Goal: Check status: Check status

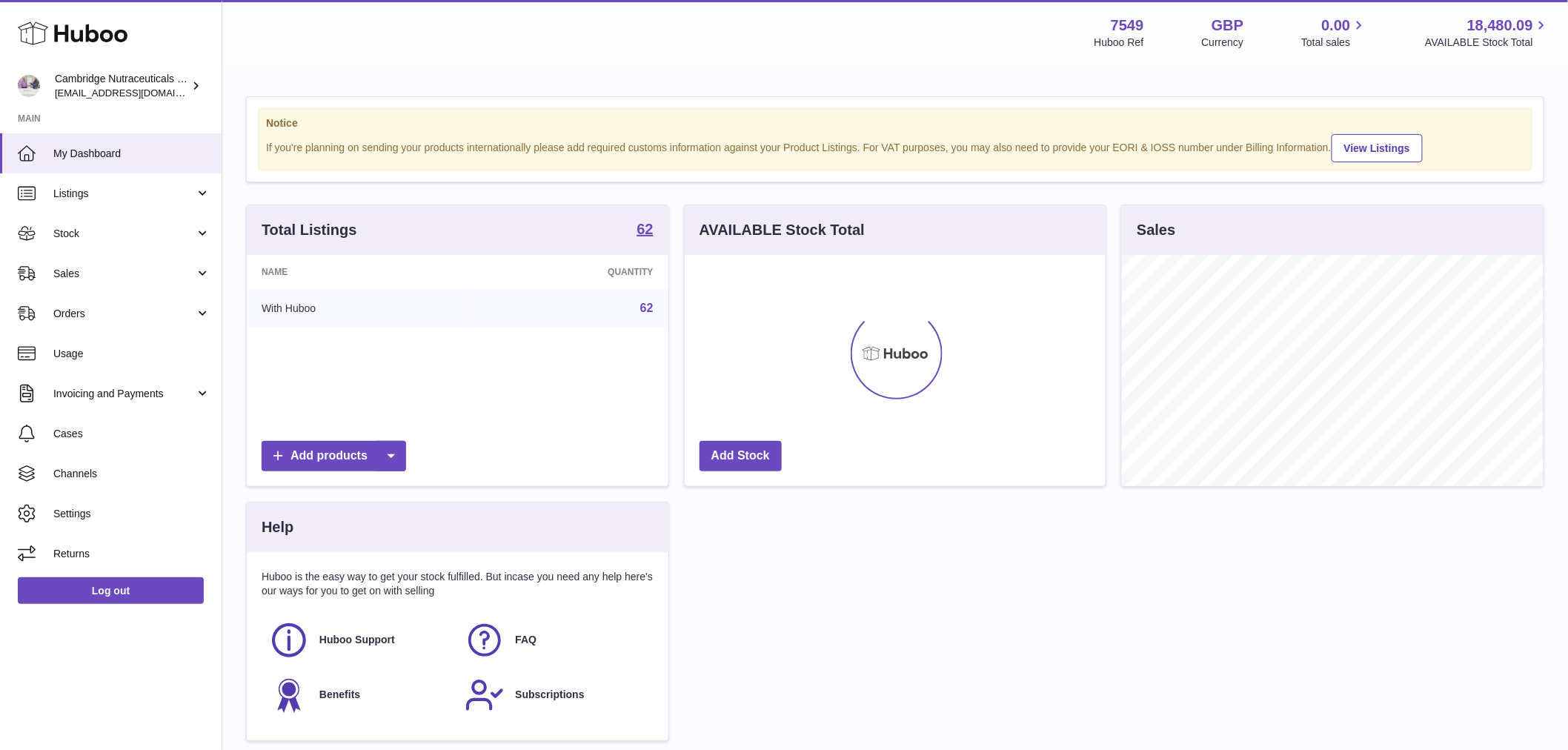
scroll to position [232, 421]
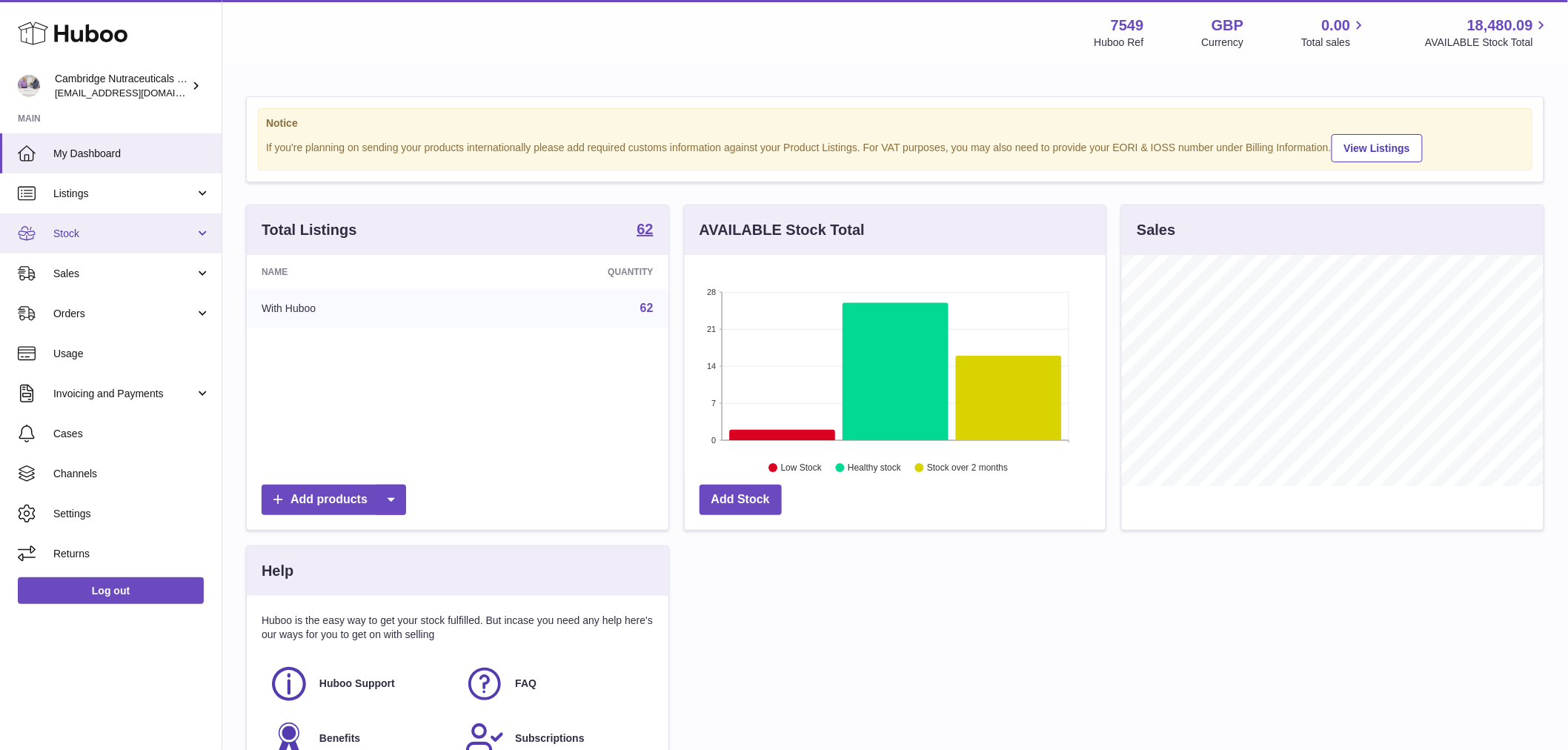
click at [79, 245] on link "Stock" at bounding box center [111, 233] width 222 height 40
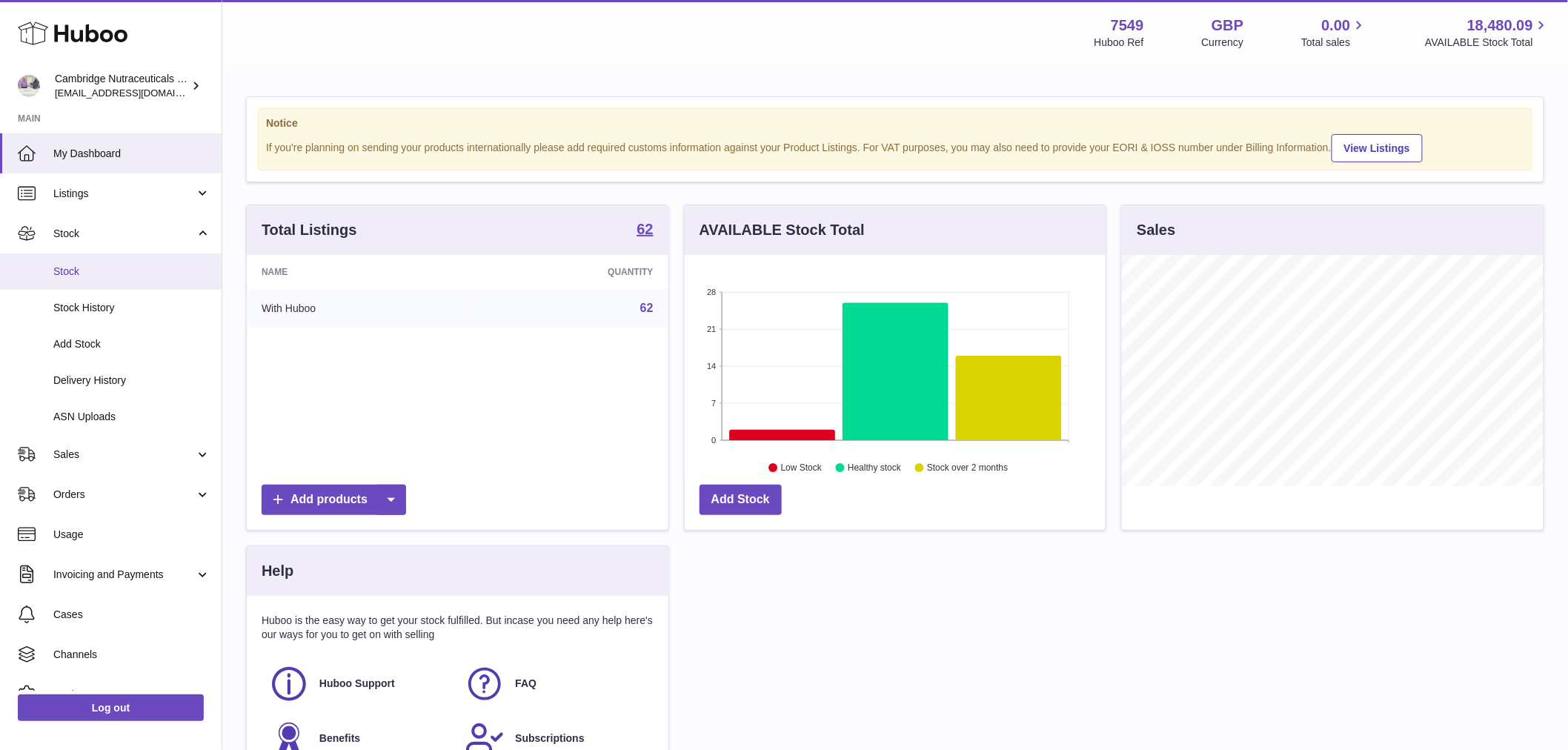
click at [78, 273] on span "Stock" at bounding box center [132, 271] width 157 height 14
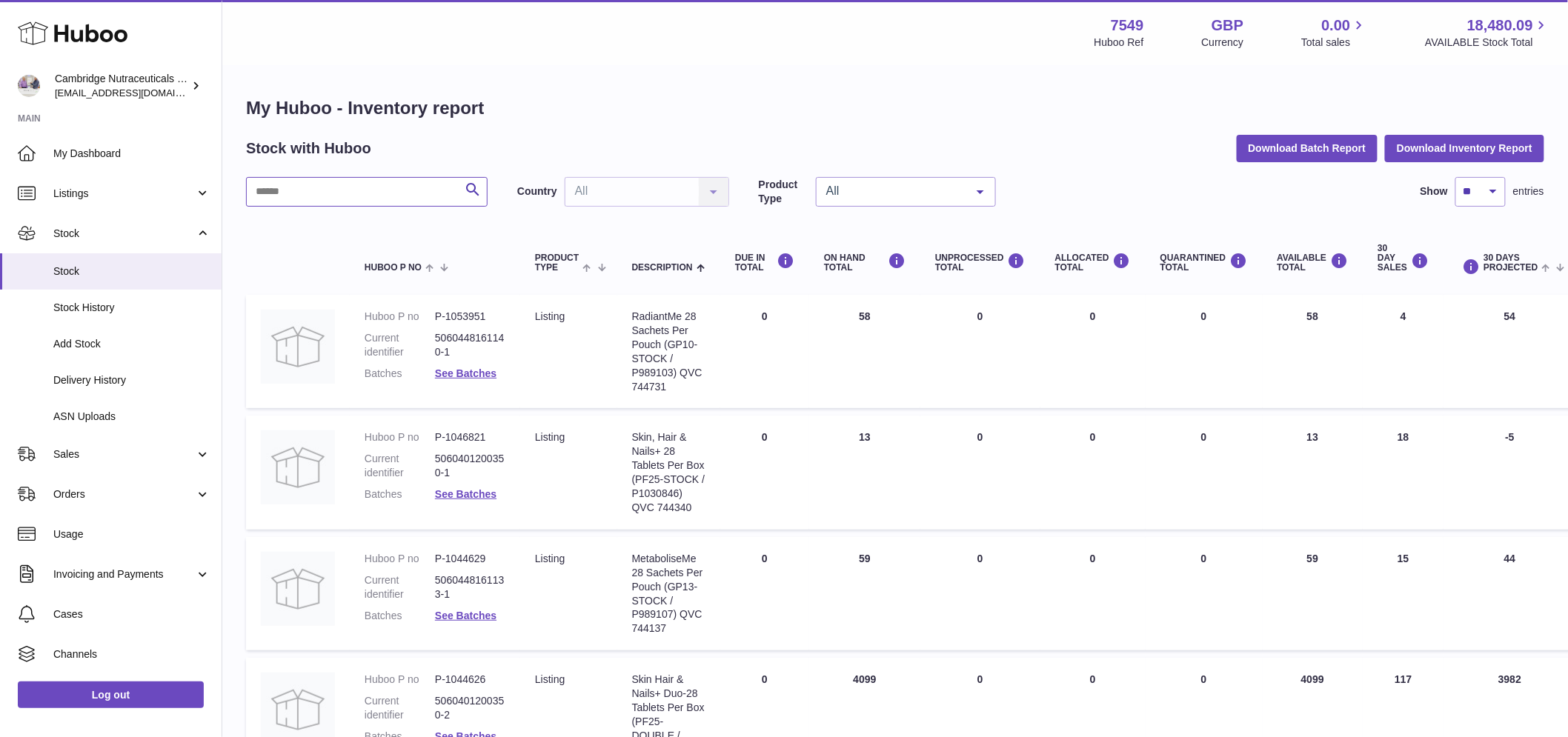
click at [304, 193] on input "text" at bounding box center [366, 192] width 241 height 30
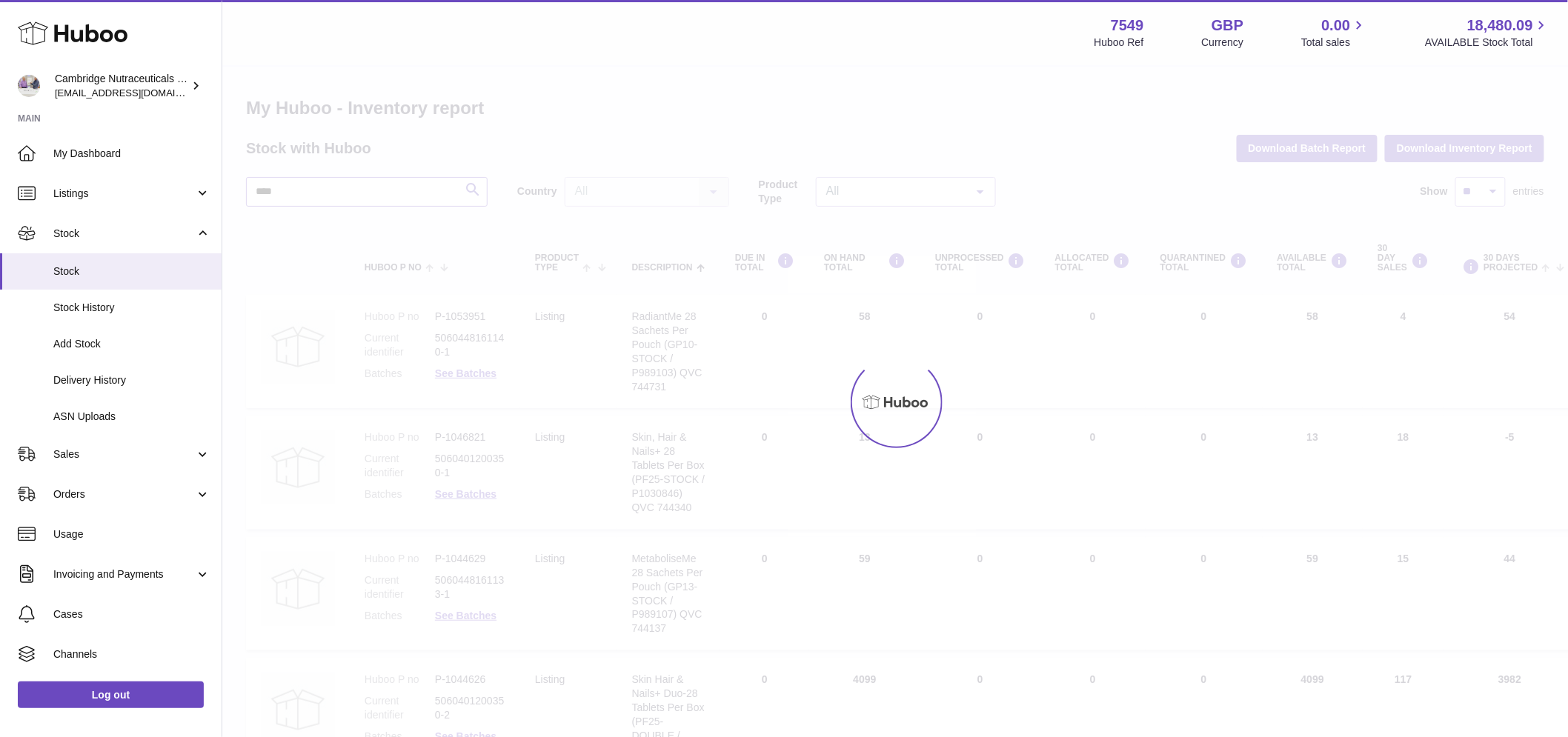
type input "****"
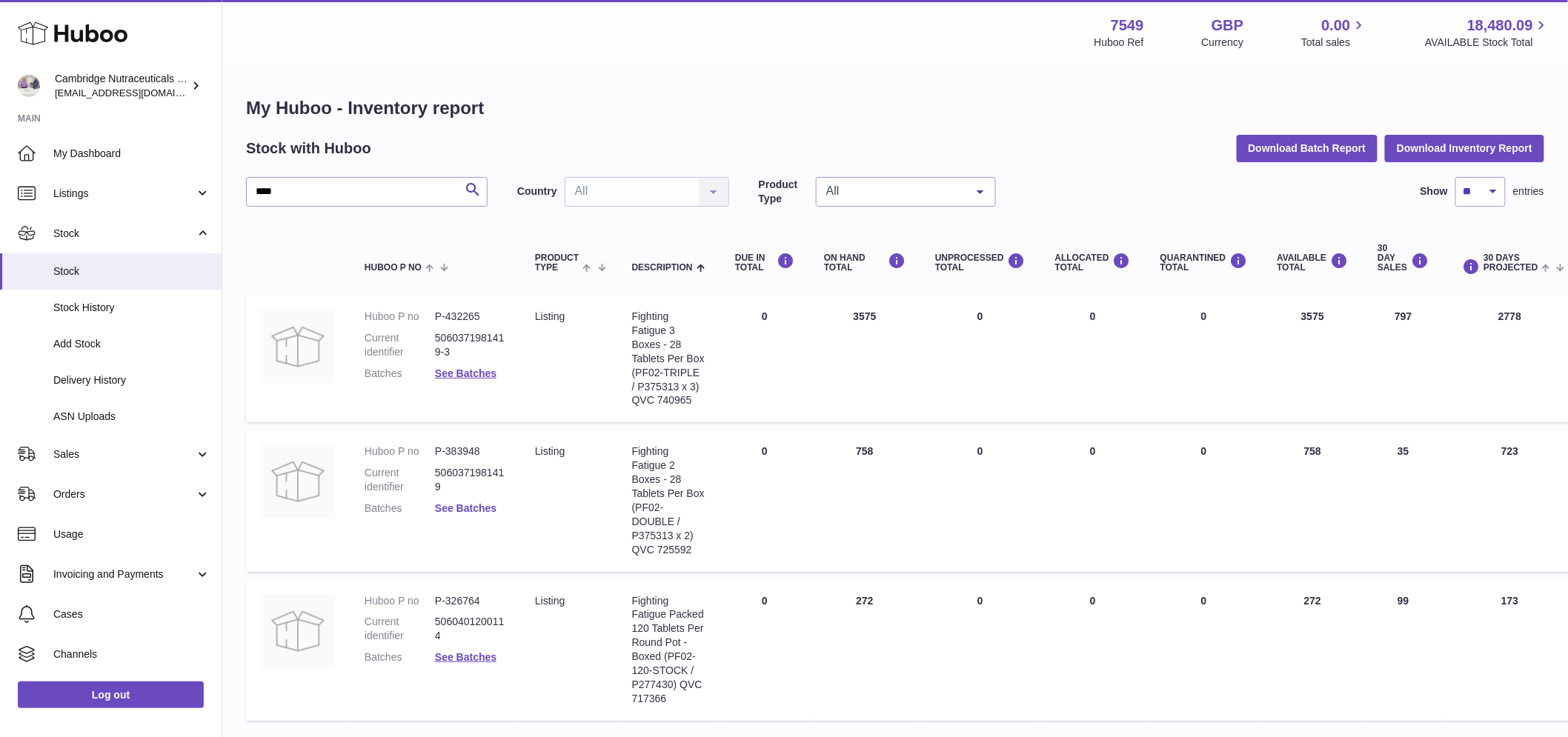
click at [467, 504] on link "See Batches" at bounding box center [466, 509] width 61 height 12
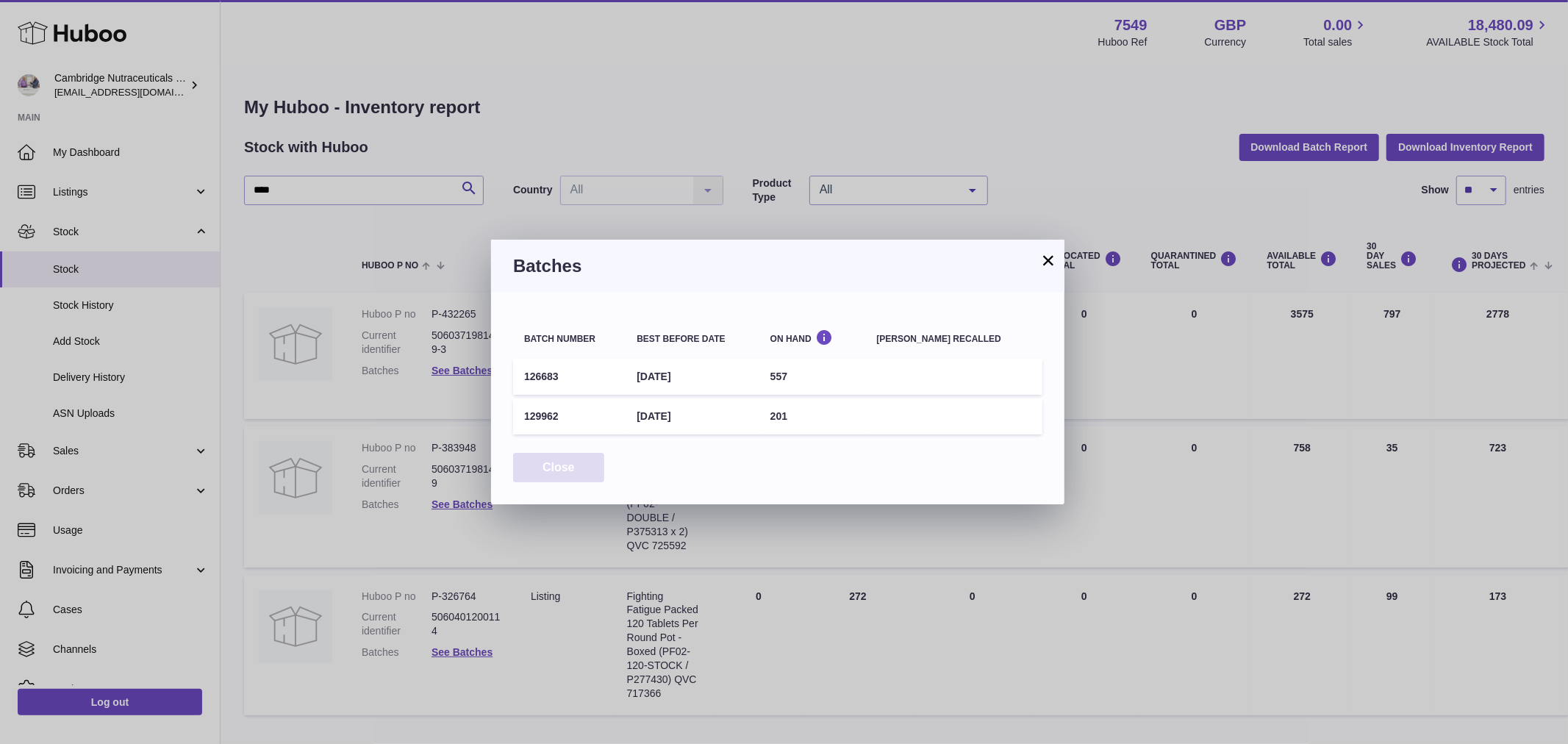
click at [542, 471] on button "Close" at bounding box center [558, 468] width 91 height 30
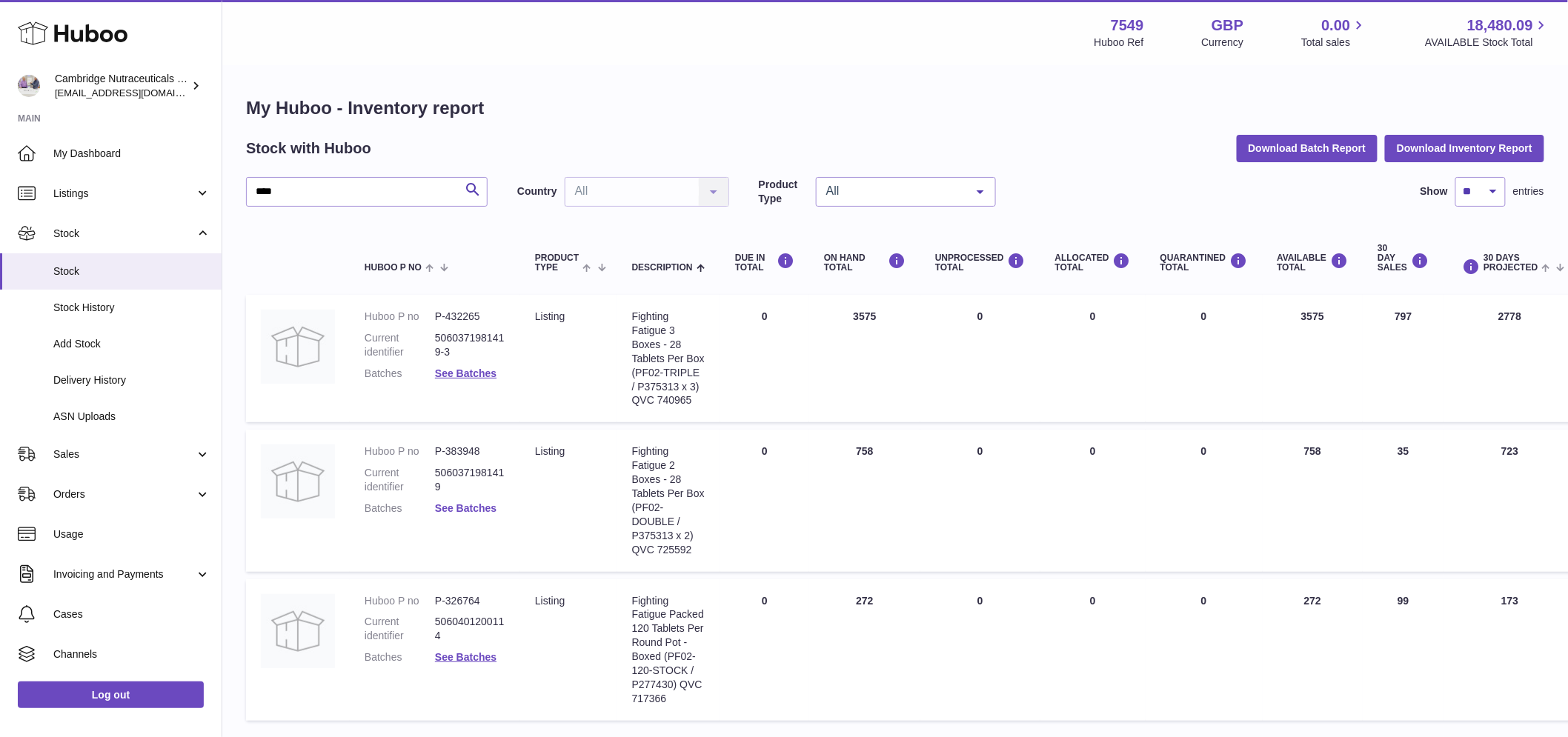
click at [487, 512] on link "See Batches" at bounding box center [466, 509] width 61 height 12
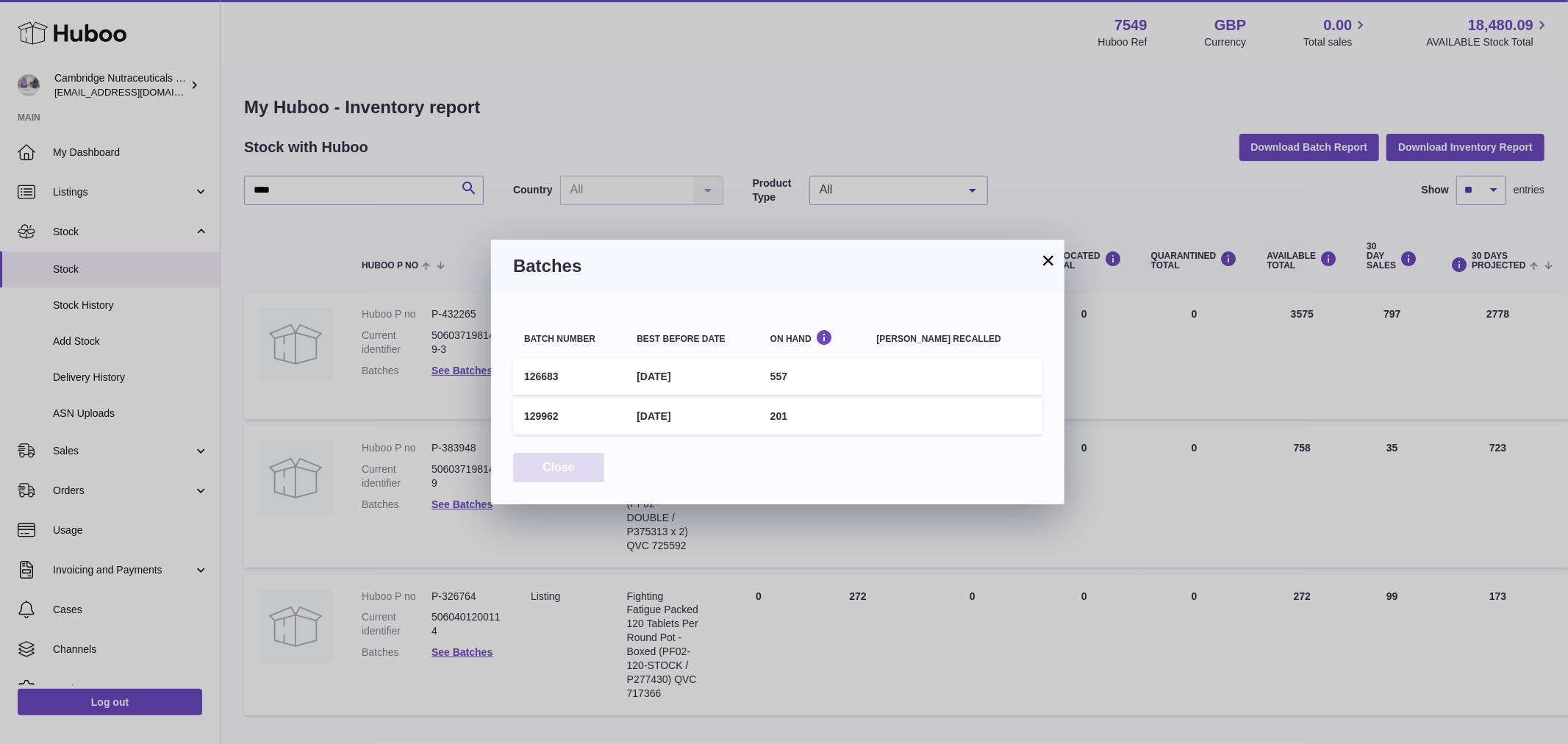
click at [583, 461] on button "Close" at bounding box center [558, 468] width 91 height 30
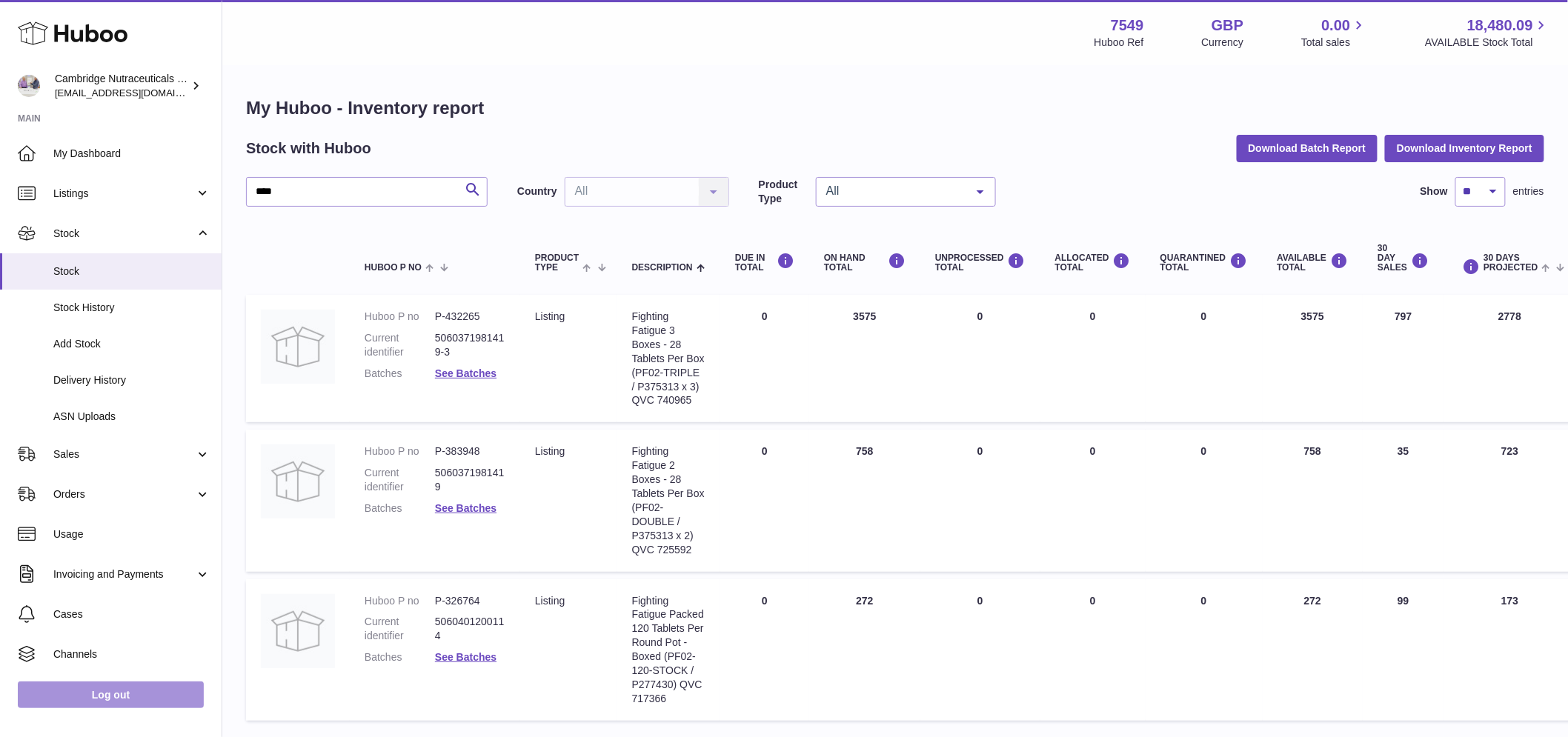
click at [106, 706] on link "Log out" at bounding box center [111, 695] width 186 height 27
